Goal: Information Seeking & Learning: Learn about a topic

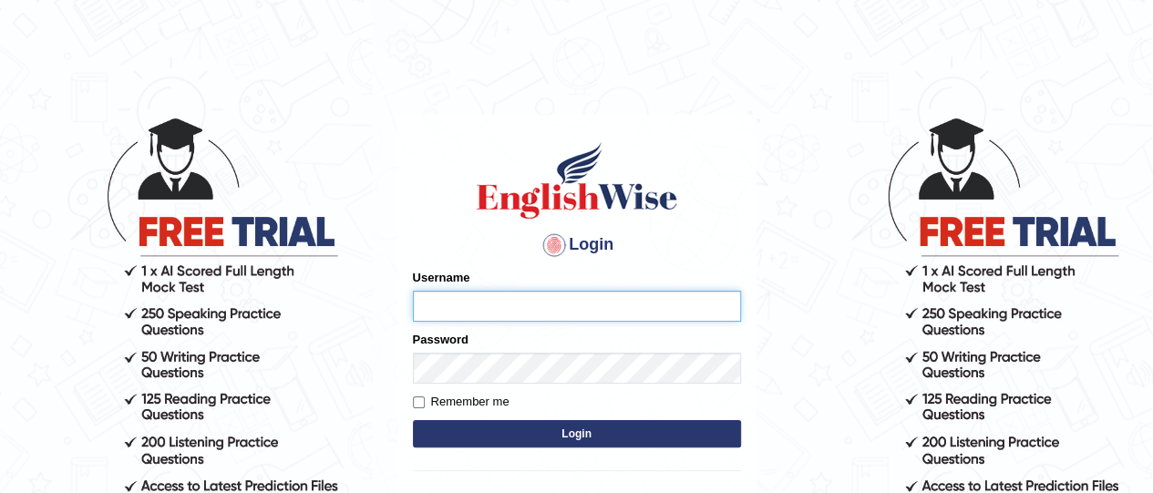
type input "okyere"
click at [591, 431] on button "Login" at bounding box center [577, 433] width 328 height 27
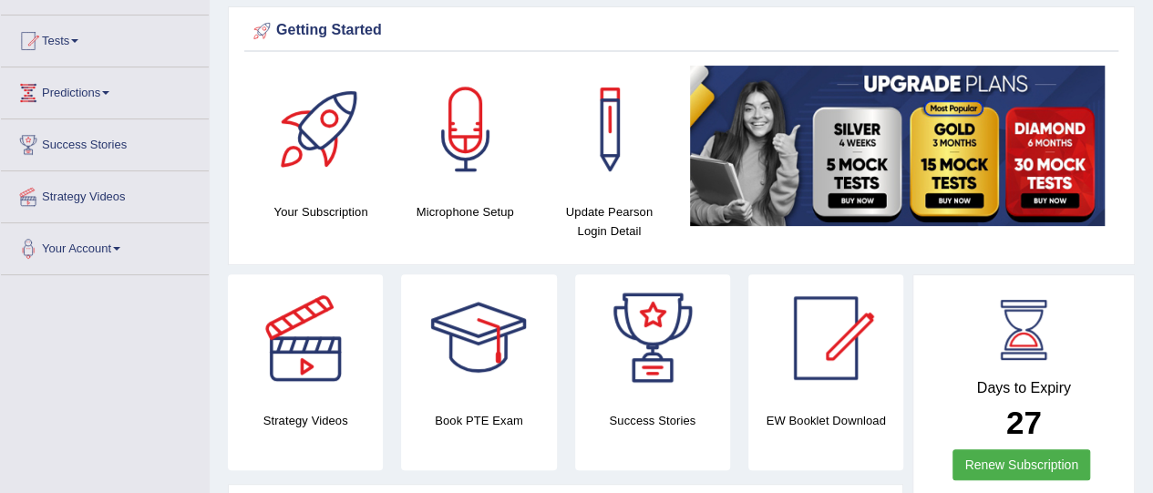
scroll to position [91, 0]
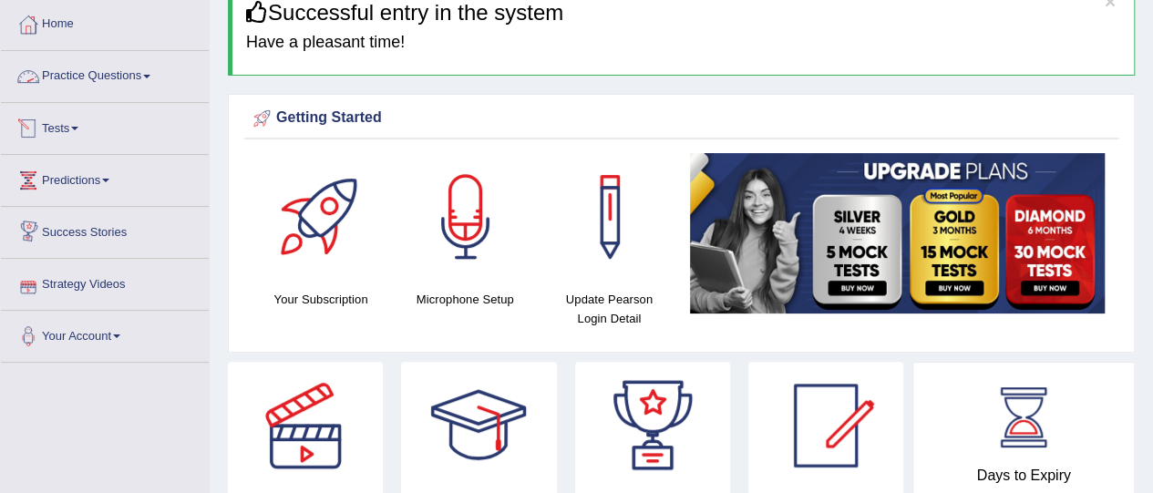
click at [150, 75] on span at bounding box center [146, 77] width 7 height 4
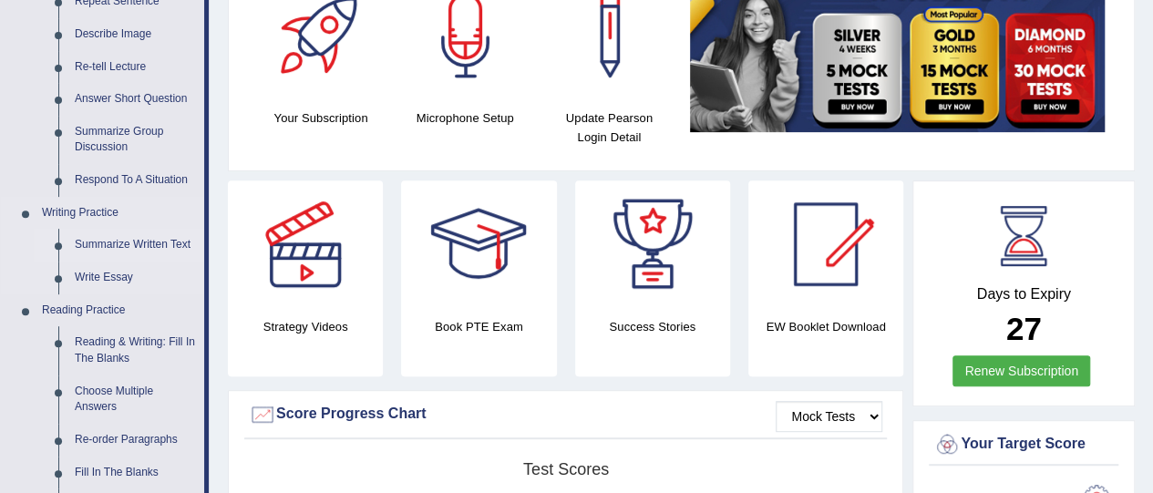
scroll to position [273, 0]
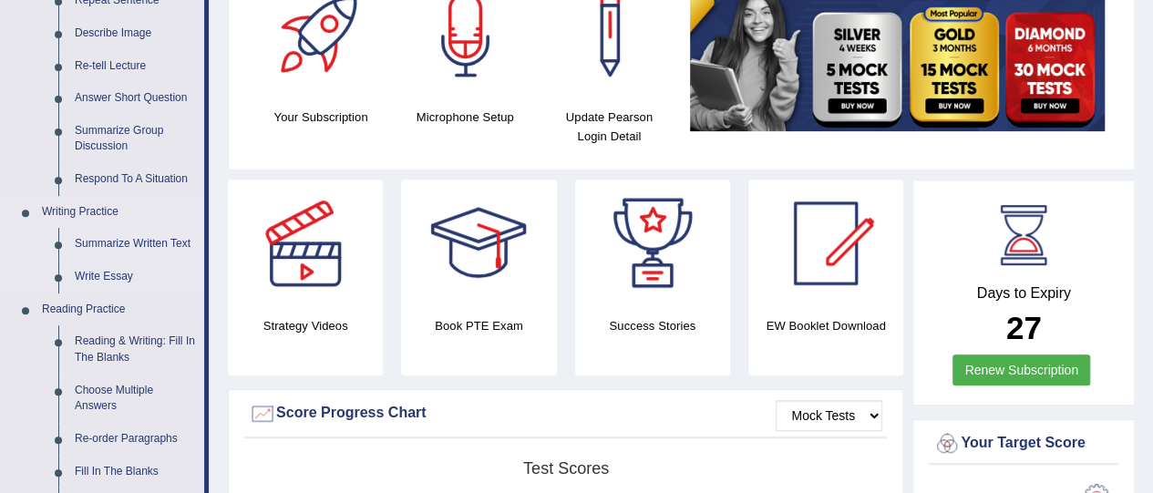
click at [142, 235] on link "Summarize Written Text" at bounding box center [136, 244] width 138 height 33
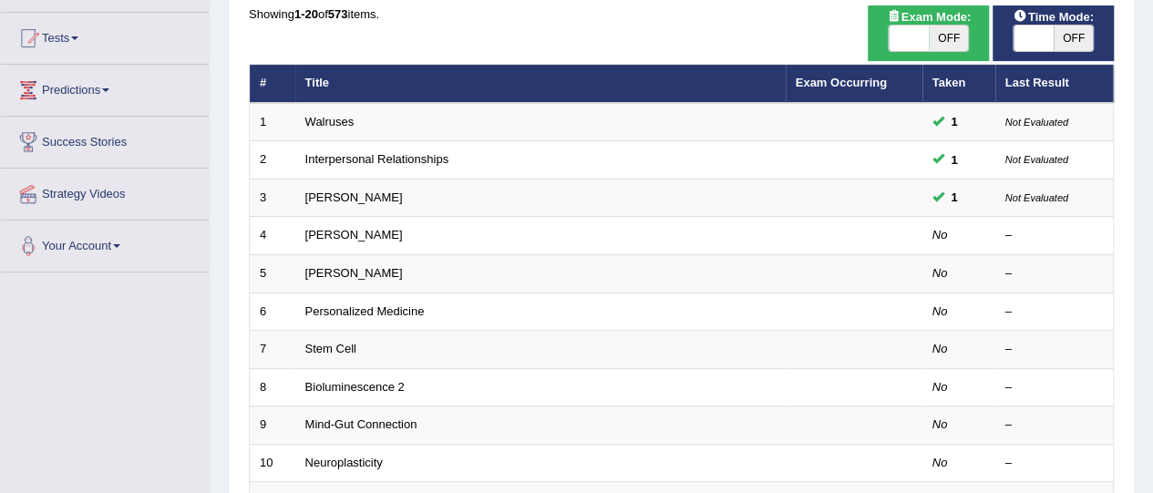
scroll to position [182, 0]
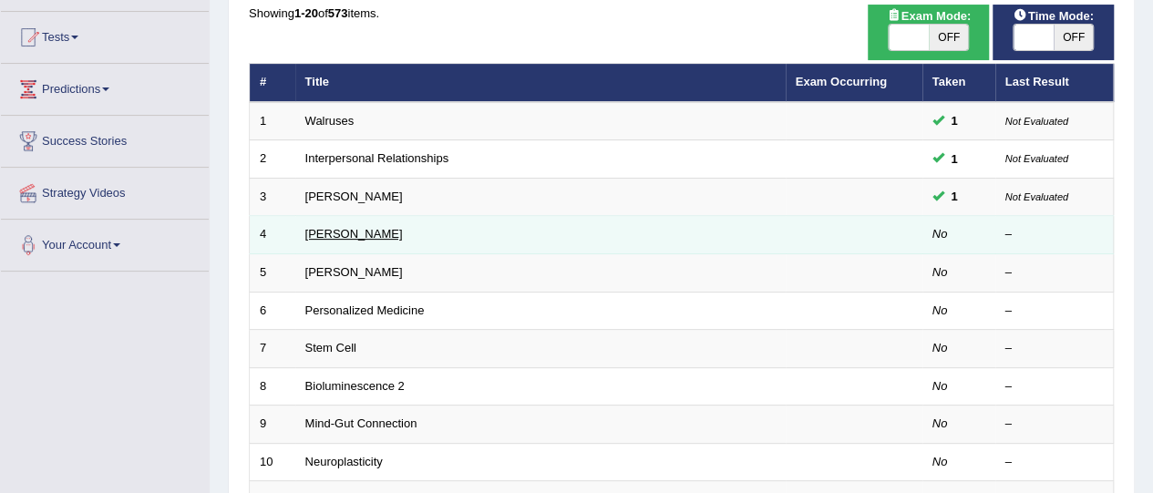
click at [350, 232] on link "Jonas Salk" at bounding box center [353, 234] width 97 height 14
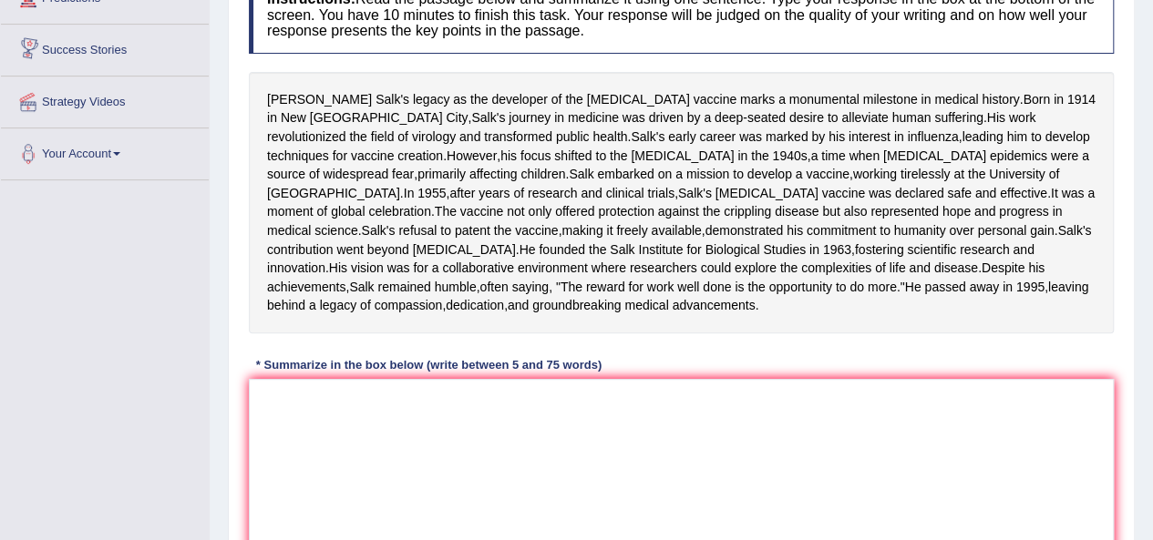
scroll to position [364, 0]
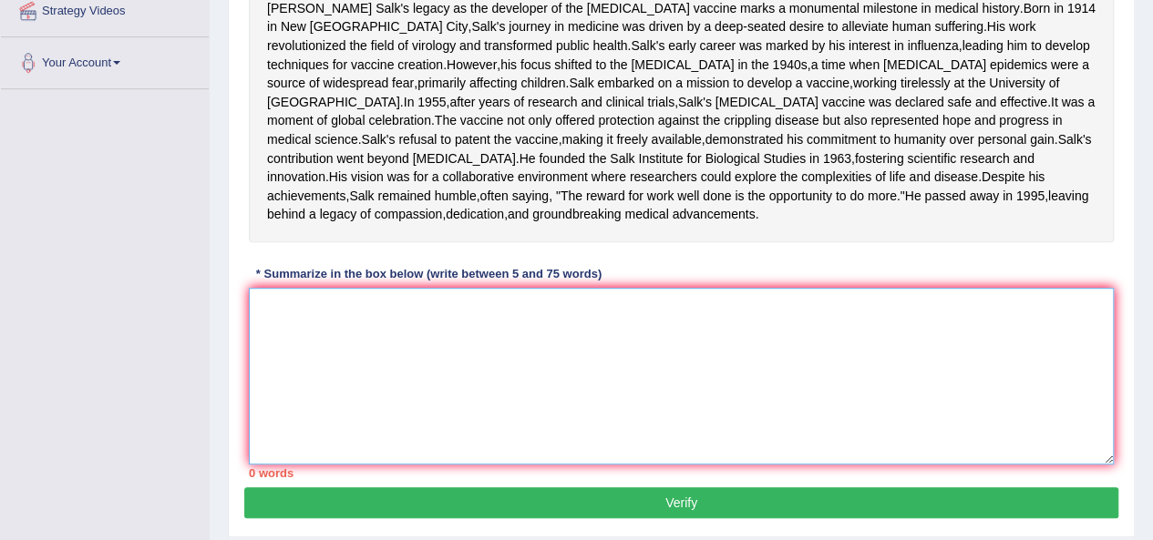
click at [313, 407] on textarea at bounding box center [681, 376] width 865 height 177
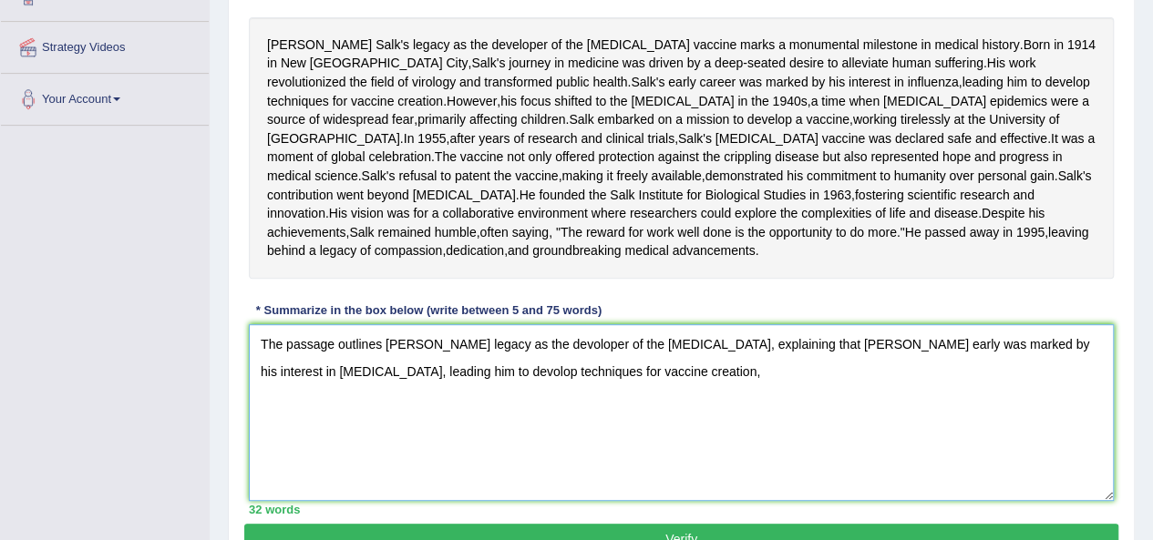
scroll to position [419, 0]
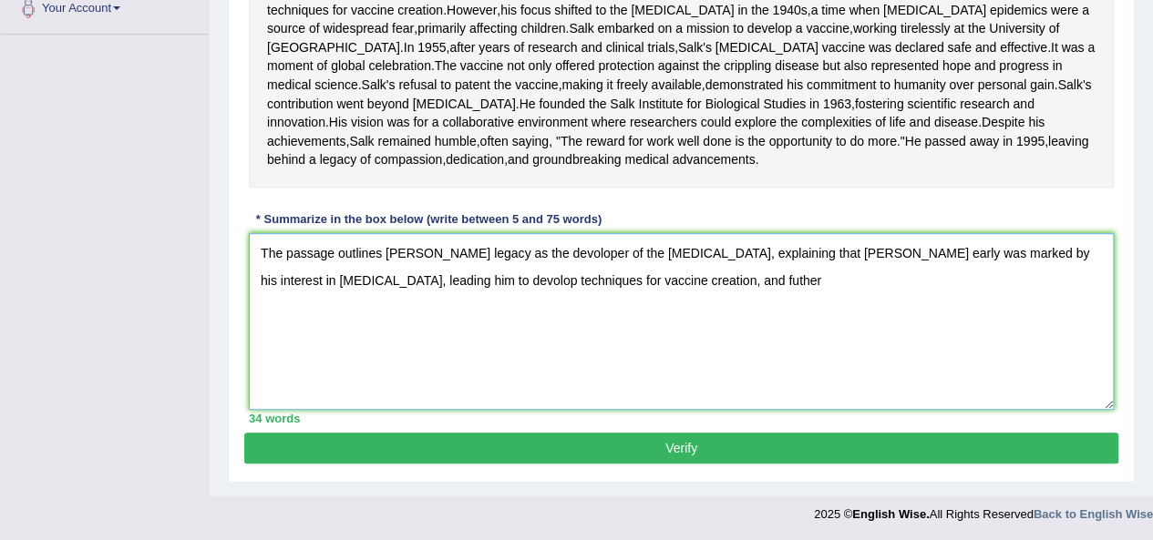
click at [604, 369] on textarea "The passage outlines Jonas Salk's legacy as the devoloper of the polio vaccine,…" at bounding box center [681, 321] width 865 height 177
click at [609, 369] on textarea "The passage outlines Jonas Salk's legacy as the devoloper of the polio vaccine,…" at bounding box center [681, 321] width 865 height 177
click at [680, 368] on textarea "The passage outlines Jonas Salk's legacy as the devoloper of the polio vaccine,…" at bounding box center [681, 321] width 865 height 177
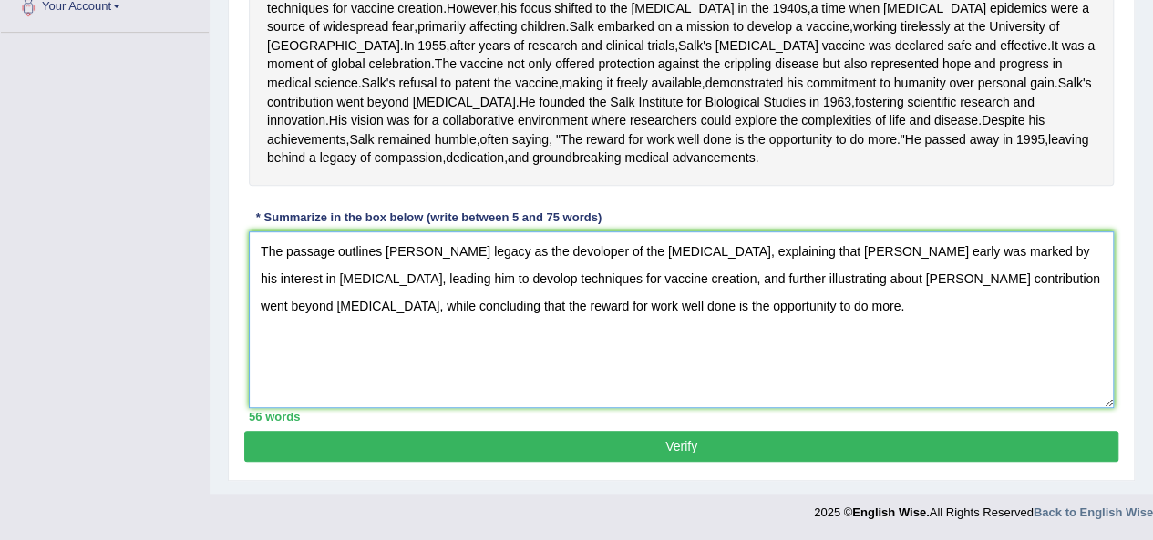
scroll to position [510, 0]
type textarea "The passage outlines Jonas Salk's legacy as the devoloper of the polio vaccine,…"
click at [682, 444] on button "Verify" at bounding box center [681, 446] width 874 height 31
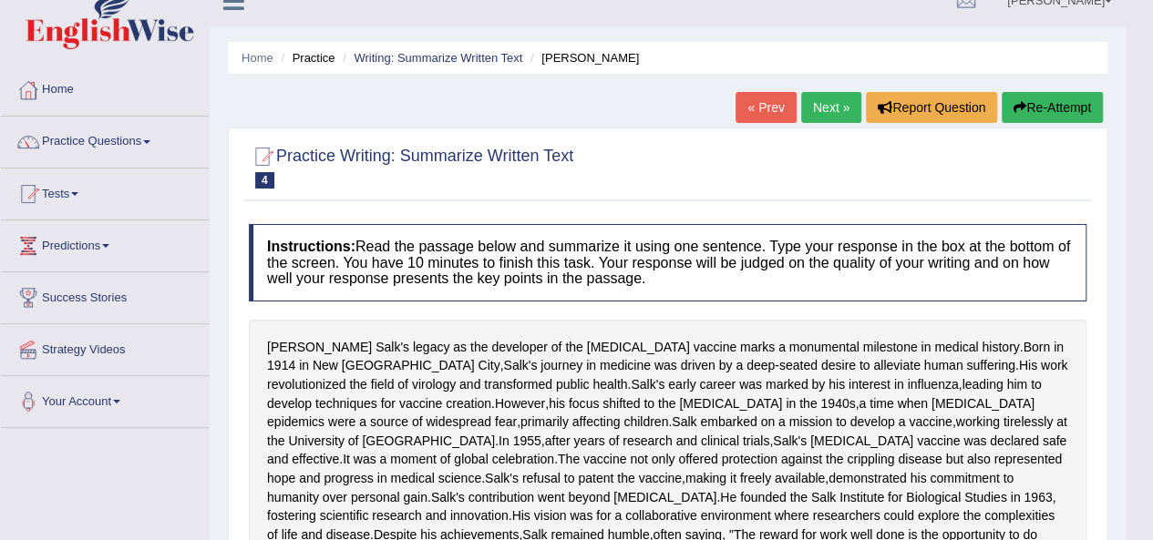
scroll to position [0, 0]
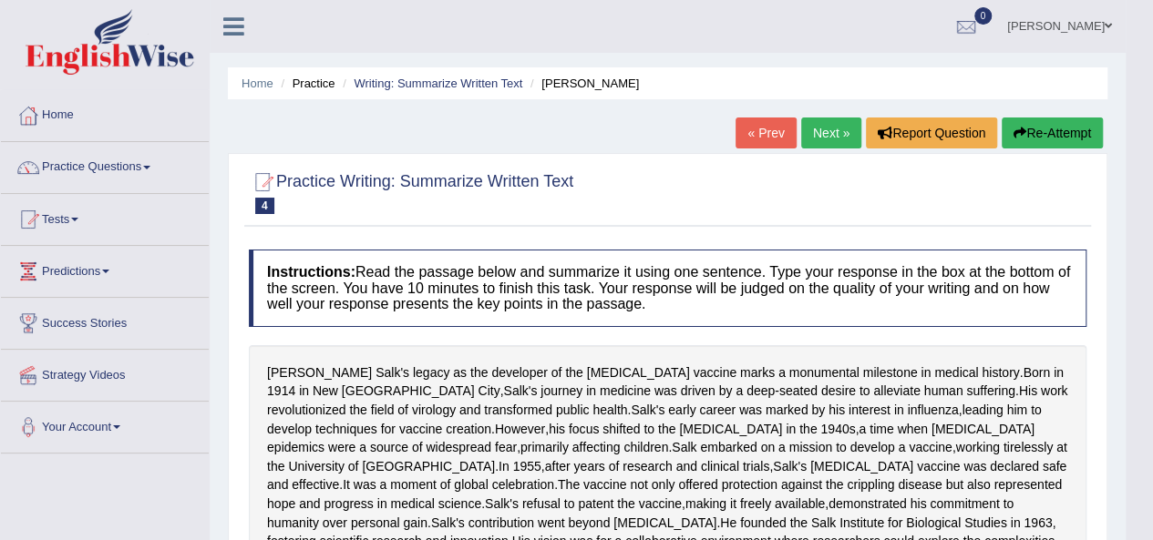
click at [825, 132] on link "Next »" at bounding box center [831, 133] width 60 height 31
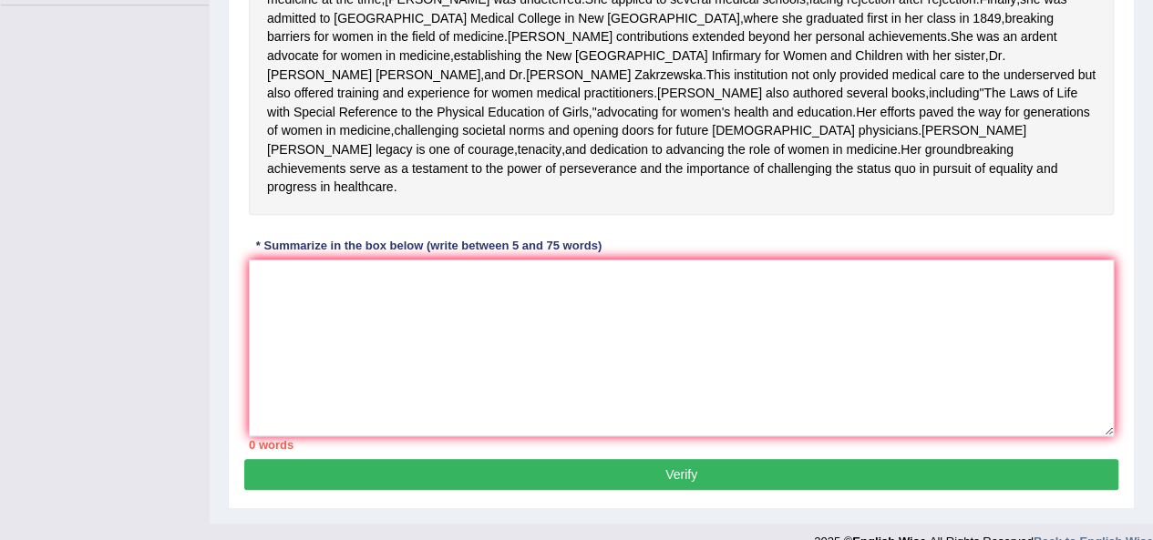
scroll to position [476, 0]
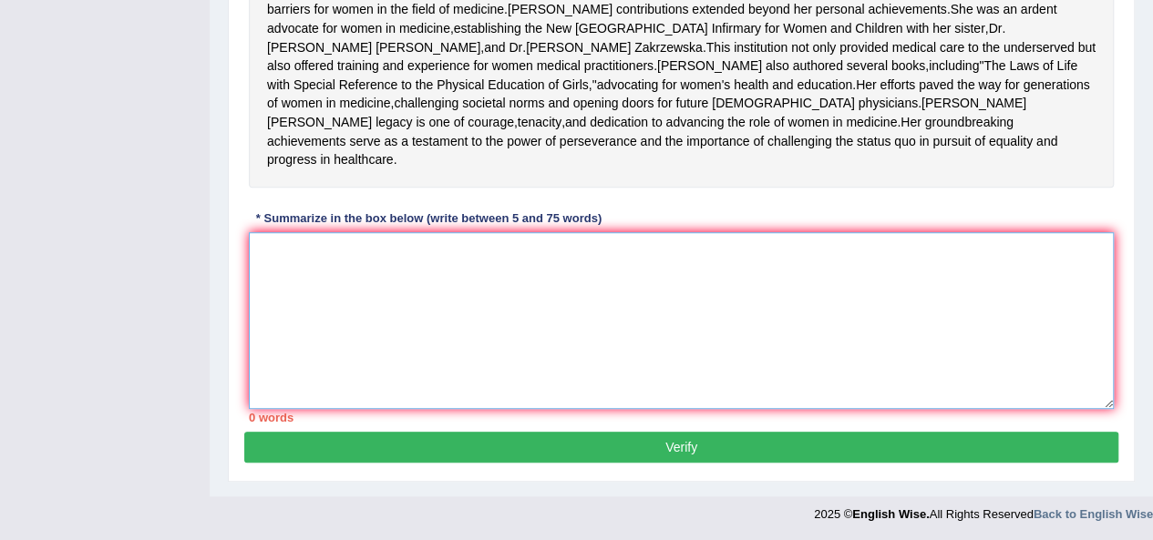
click at [562, 378] on textarea at bounding box center [681, 320] width 865 height 177
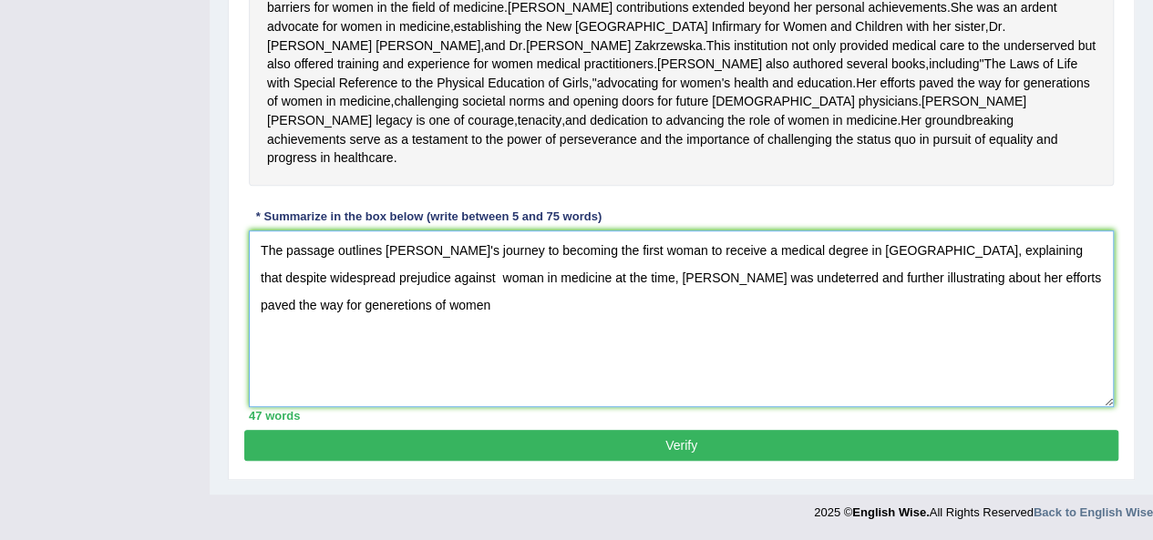
scroll to position [567, 0]
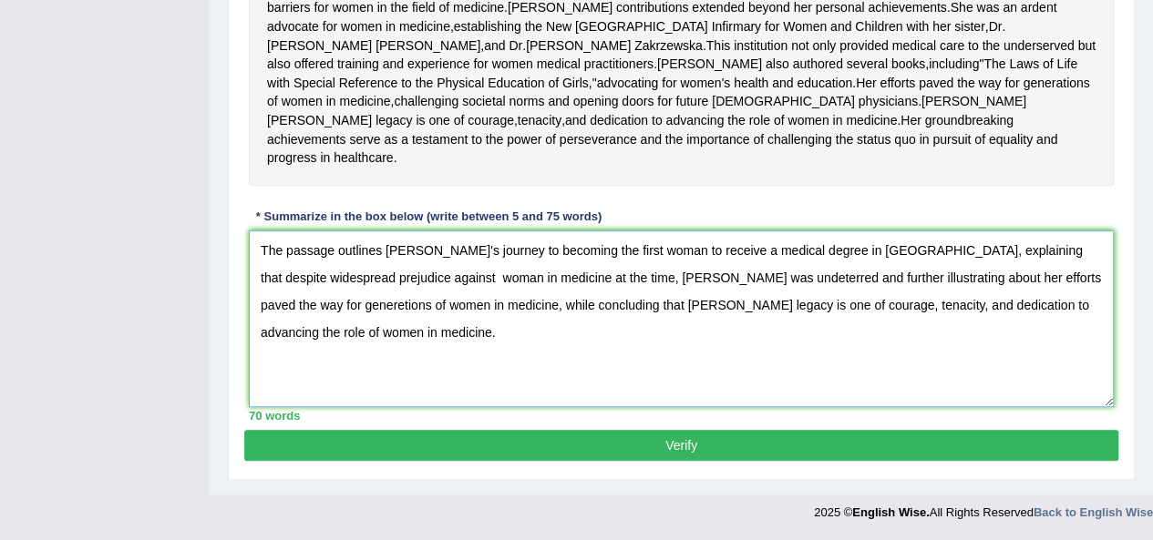
type textarea "The passage outlines [PERSON_NAME]'s journey to becoming the first woman to rec…"
click at [610, 437] on button "Verify" at bounding box center [681, 445] width 874 height 31
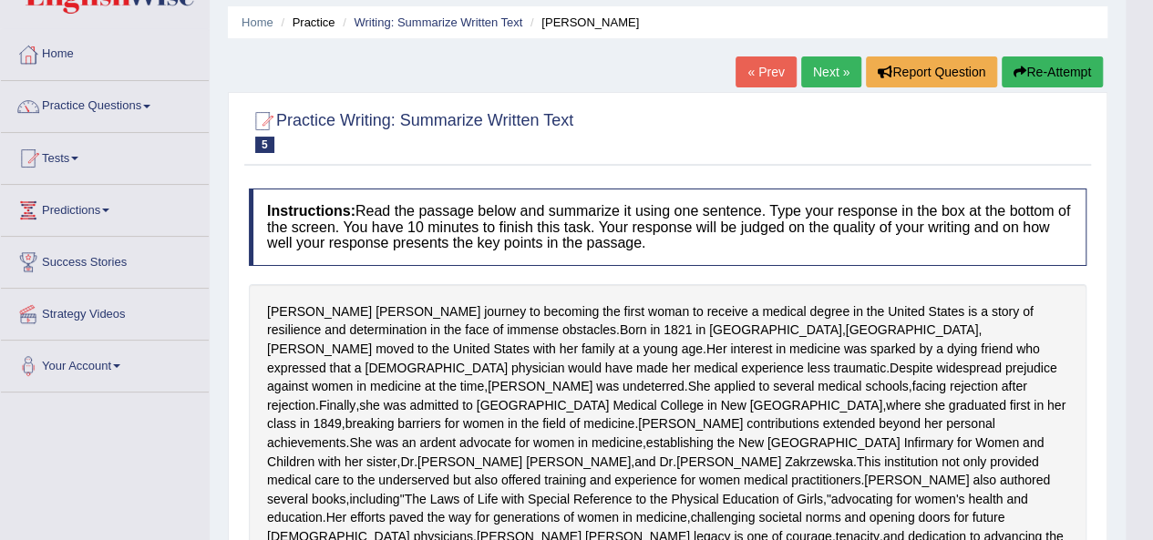
scroll to position [534, 0]
